Goal: Transaction & Acquisition: Purchase product/service

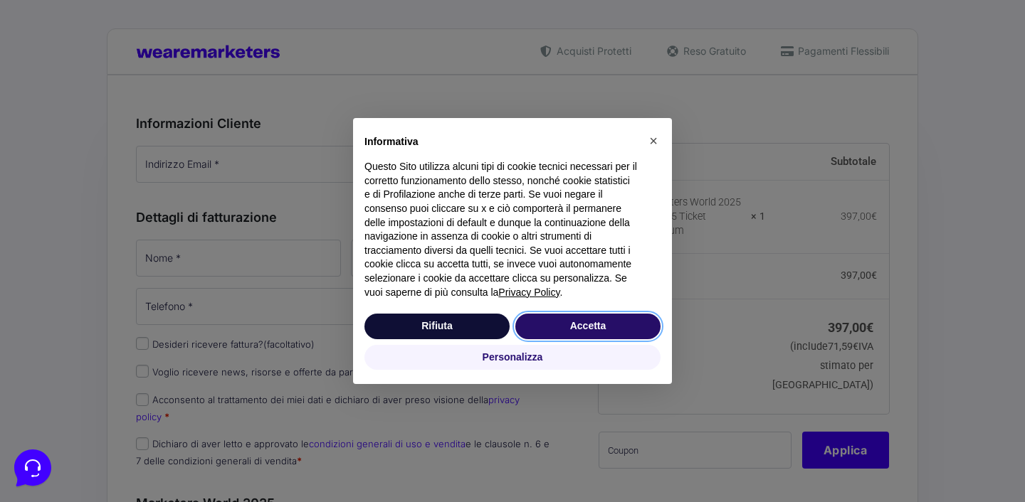
click at [558, 327] on button "Accetta" at bounding box center [587, 327] width 145 height 26
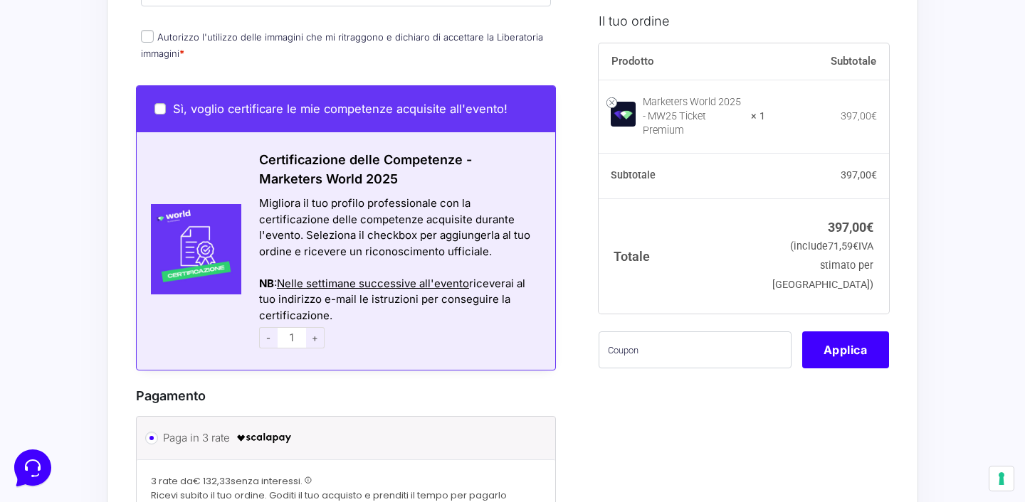
scroll to position [843, 0]
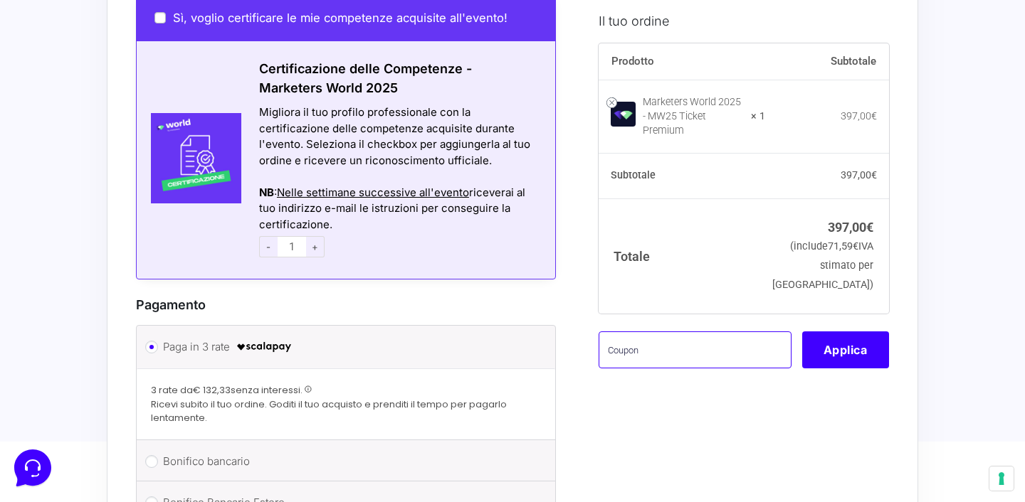
click at [690, 340] on input "text" at bounding box center [695, 349] width 193 height 37
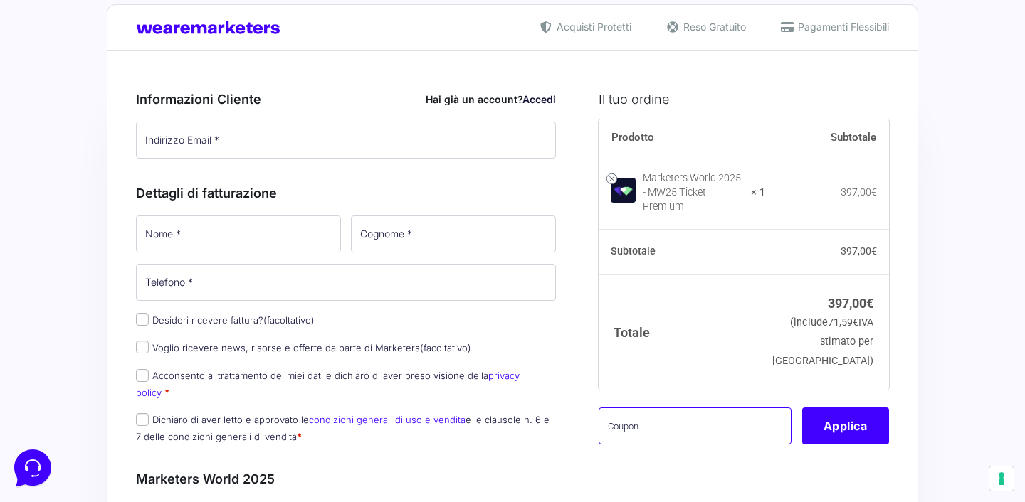
scroll to position [0, 0]
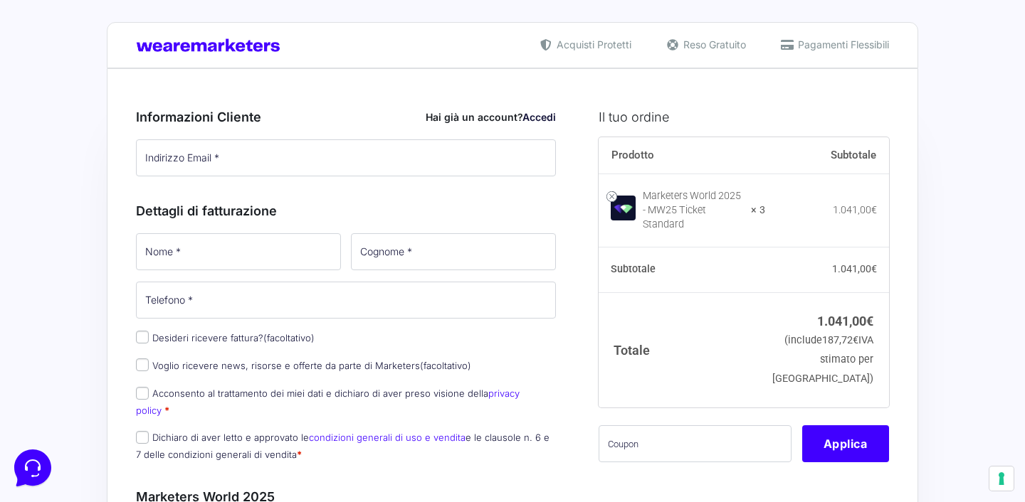
scroll to position [4, 0]
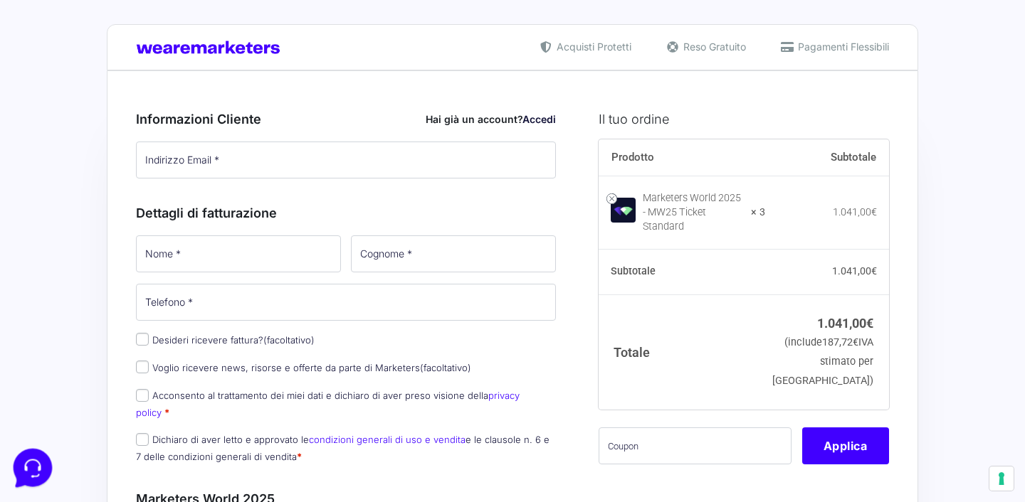
click at [37, 455] on icon at bounding box center [31, 466] width 37 height 37
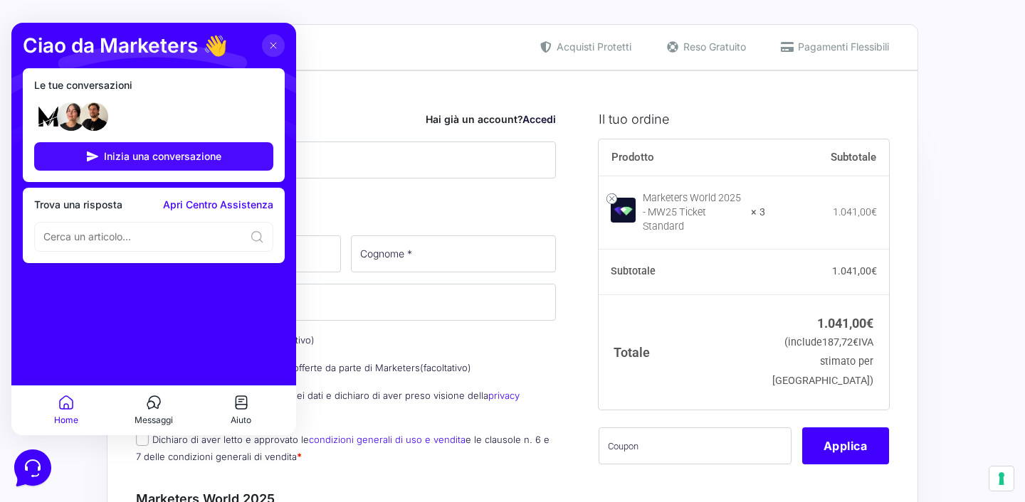
click at [152, 155] on span "Inizia una conversazione" at bounding box center [162, 156] width 117 height 11
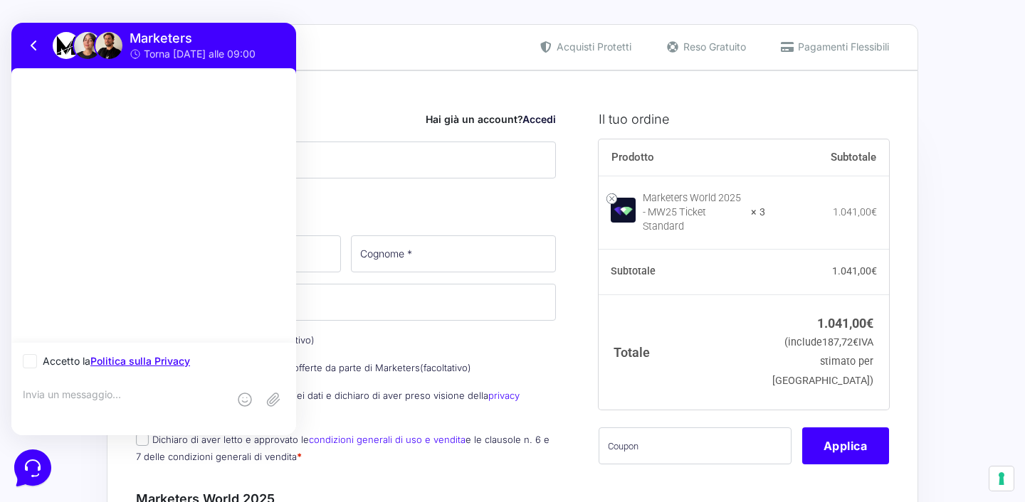
scroll to position [0, 0]
click at [31, 48] on icon at bounding box center [34, 45] width 17 height 17
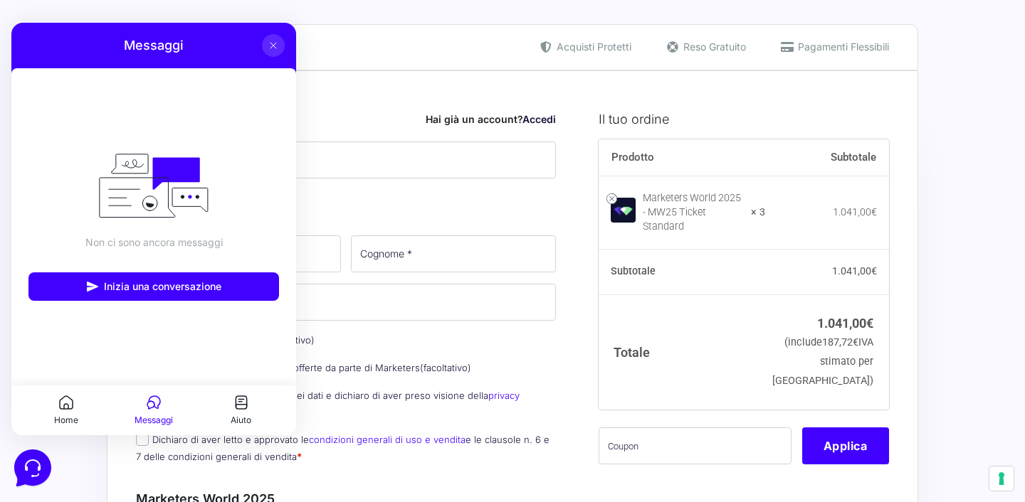
click at [274, 40] on icon at bounding box center [273, 45] width 11 height 11
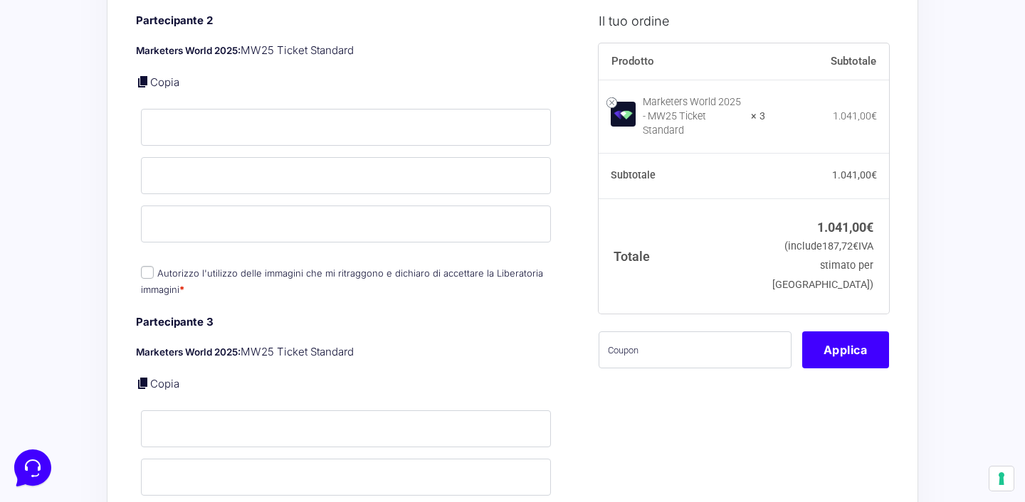
scroll to position [821, 0]
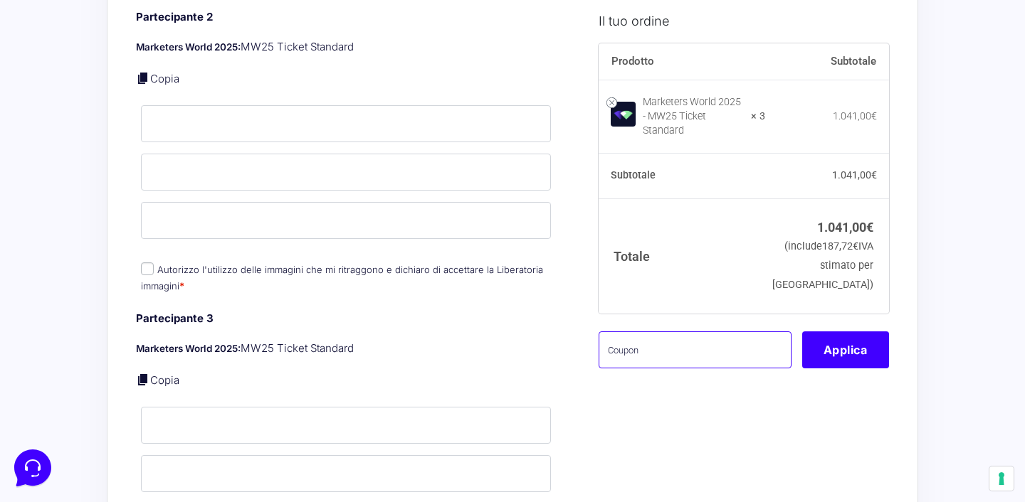
click at [641, 364] on input "text" at bounding box center [695, 349] width 193 height 37
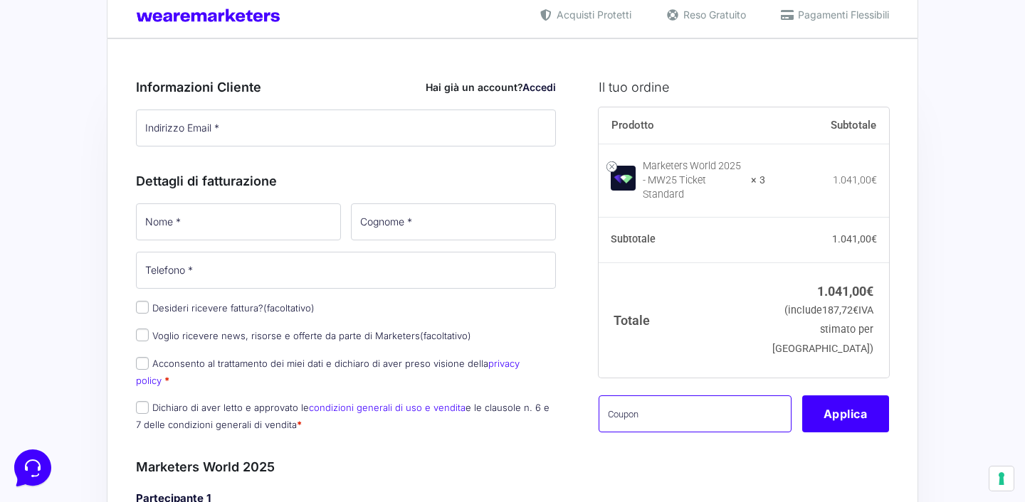
scroll to position [0, 0]
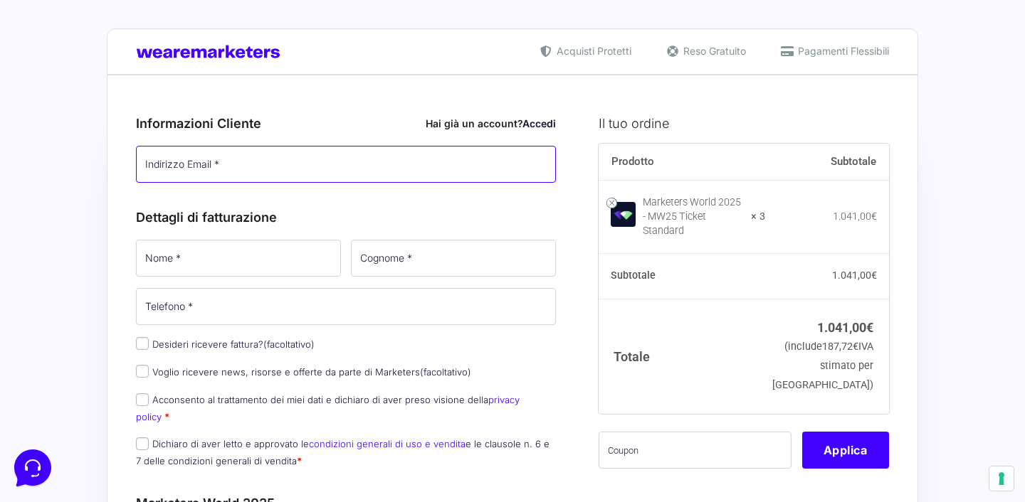
click at [391, 159] on input "Indirizzo Email *" at bounding box center [346, 164] width 420 height 37
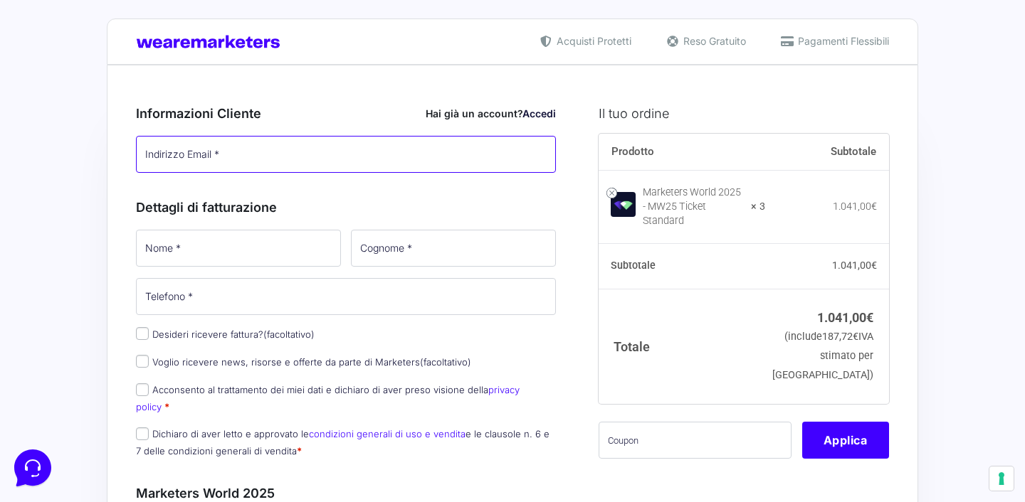
click at [289, 159] on input "Indirizzo Email *" at bounding box center [346, 154] width 420 height 37
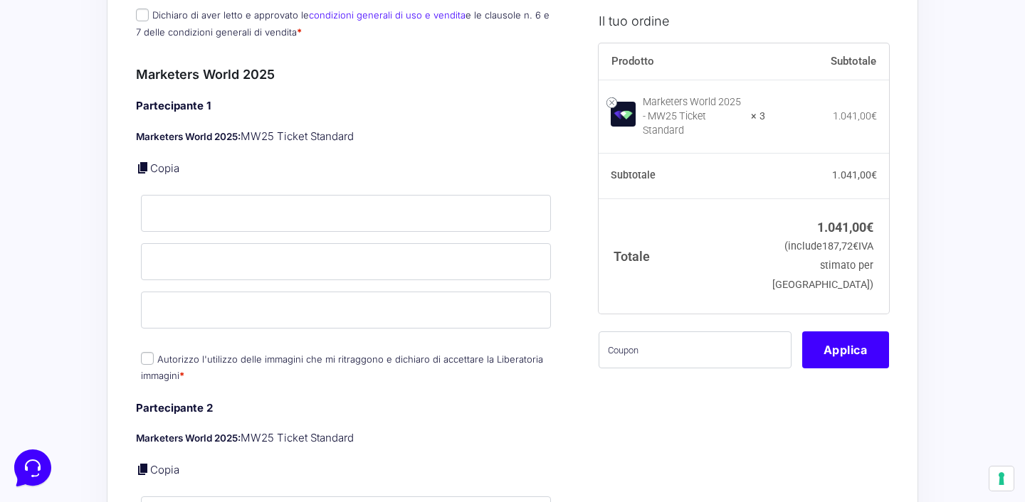
scroll to position [445, 0]
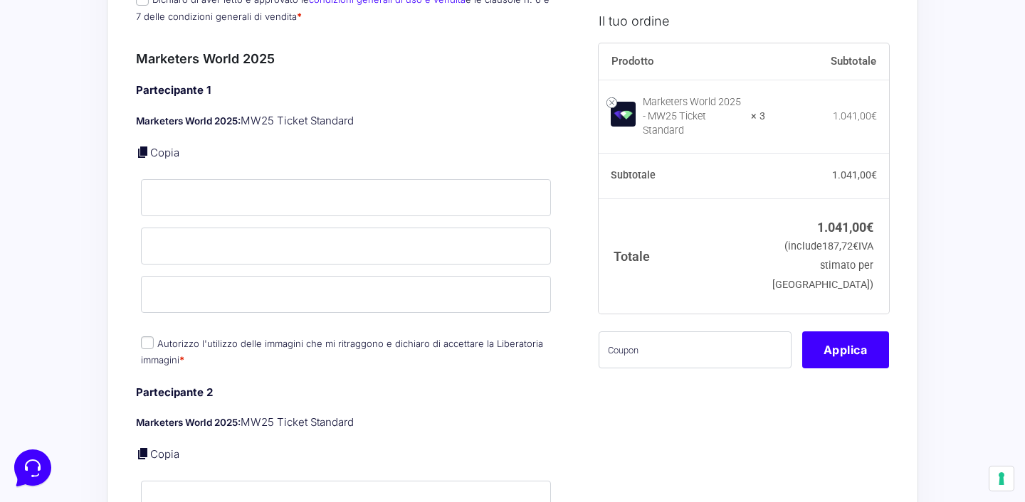
click at [149, 154] on link at bounding box center [143, 152] width 14 height 14
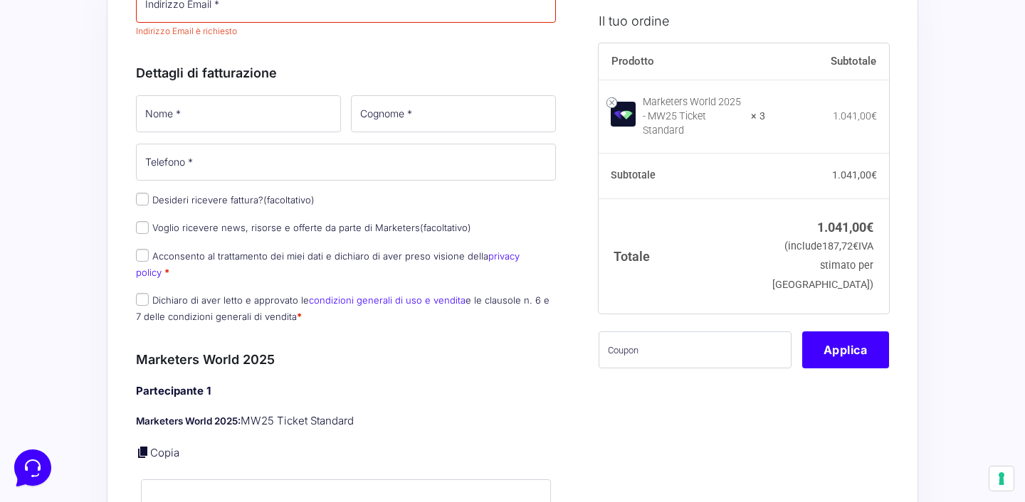
scroll to position [0, 0]
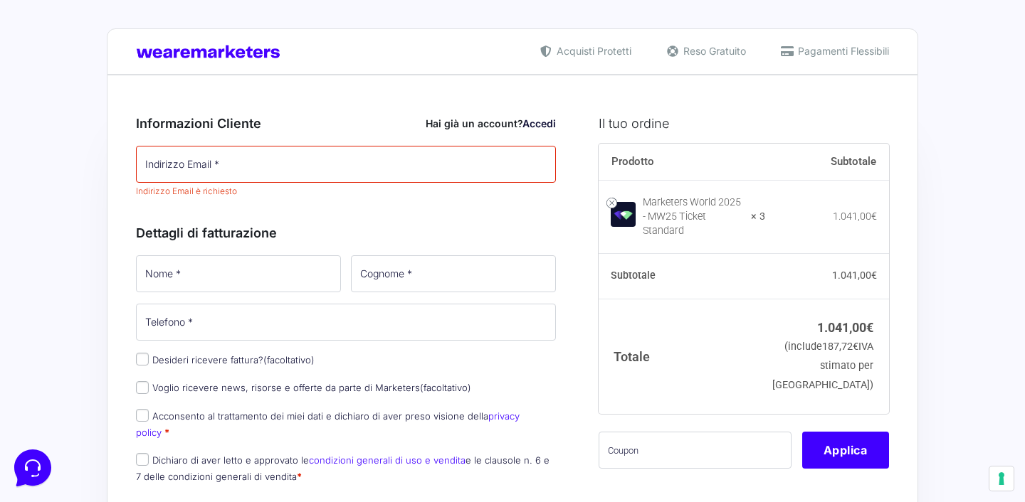
click at [537, 121] on link "Accedi" at bounding box center [538, 123] width 33 height 12
